Goal: Task Accomplishment & Management: Use online tool/utility

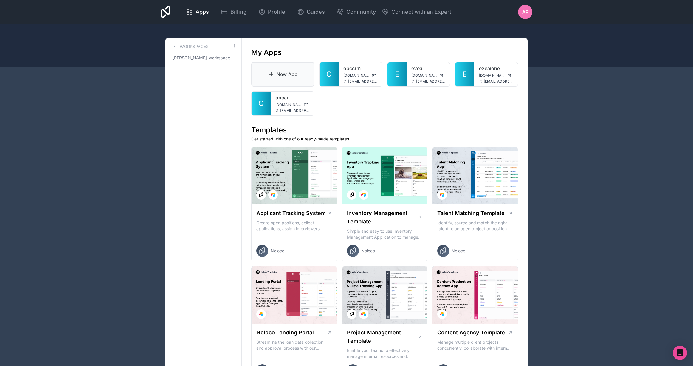
click at [284, 75] on link "New App" at bounding box center [282, 74] width 63 height 24
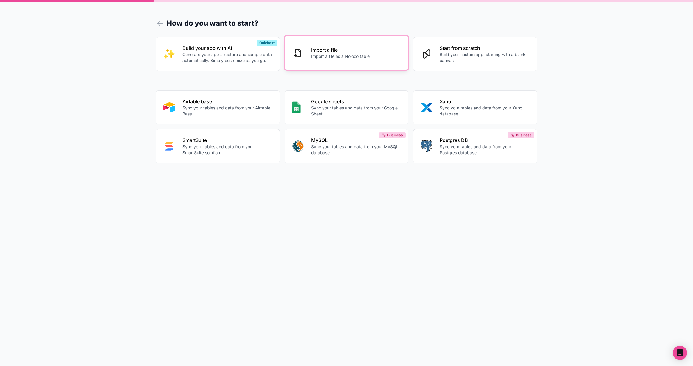
click at [359, 53] on div "Import a file Import a file as a Noloco table" at bounding box center [340, 52] width 58 height 13
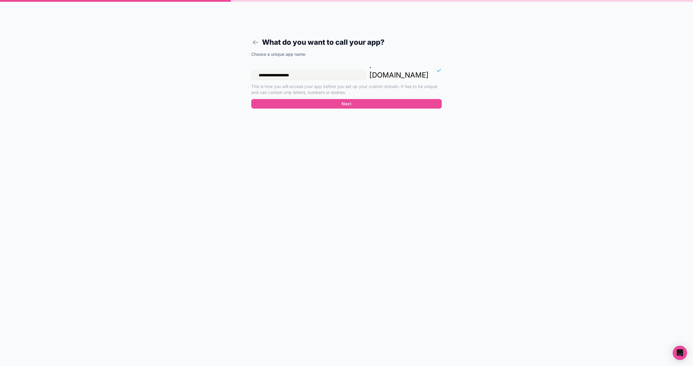
click at [322, 70] on input "**********" at bounding box center [308, 75] width 114 height 10
type input "******"
click at [352, 99] on button "Next" at bounding box center [346, 104] width 191 height 10
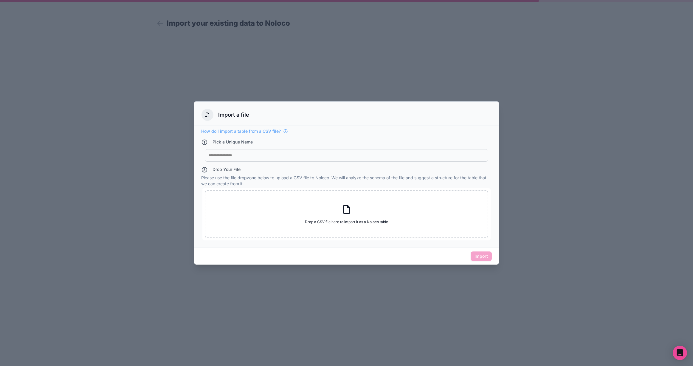
click at [273, 156] on div at bounding box center [347, 155] width 276 height 5
click at [346, 212] on icon at bounding box center [346, 209] width 11 height 11
click at [346, 209] on icon at bounding box center [346, 209] width 11 height 11
type input "**********"
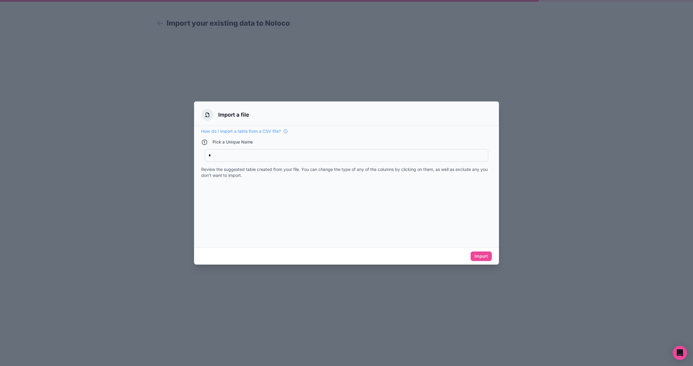
click at [298, 129] on div "How do I import a table from a CSV file?" at bounding box center [346, 131] width 291 height 6
click at [245, 209] on div at bounding box center [346, 216] width 291 height 76
click at [294, 131] on div "How do I import a table from a CSV file?" at bounding box center [346, 131] width 291 height 6
click at [286, 131] on icon at bounding box center [285, 131] width 5 height 5
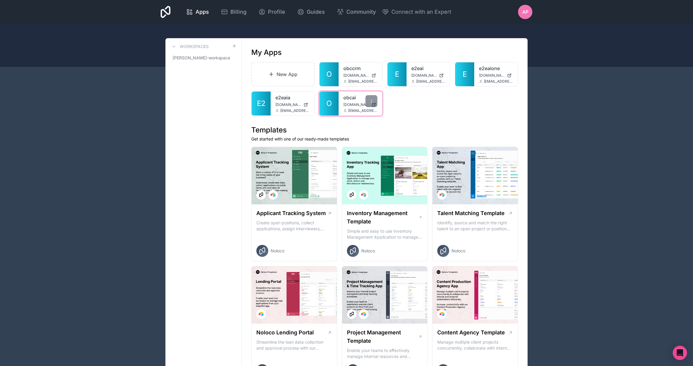
click at [356, 103] on span "[DOMAIN_NAME]" at bounding box center [356, 104] width 26 height 5
click at [275, 102] on div "e2eaia [DOMAIN_NAME] [EMAIL_ADDRESS][DOMAIN_NAME]" at bounding box center [293, 104] width 44 height 24
click at [282, 102] on span "[DOMAIN_NAME]" at bounding box center [289, 104] width 26 height 5
click at [491, 72] on link "e2eaione" at bounding box center [496, 68] width 34 height 7
